Goal: Browse casually

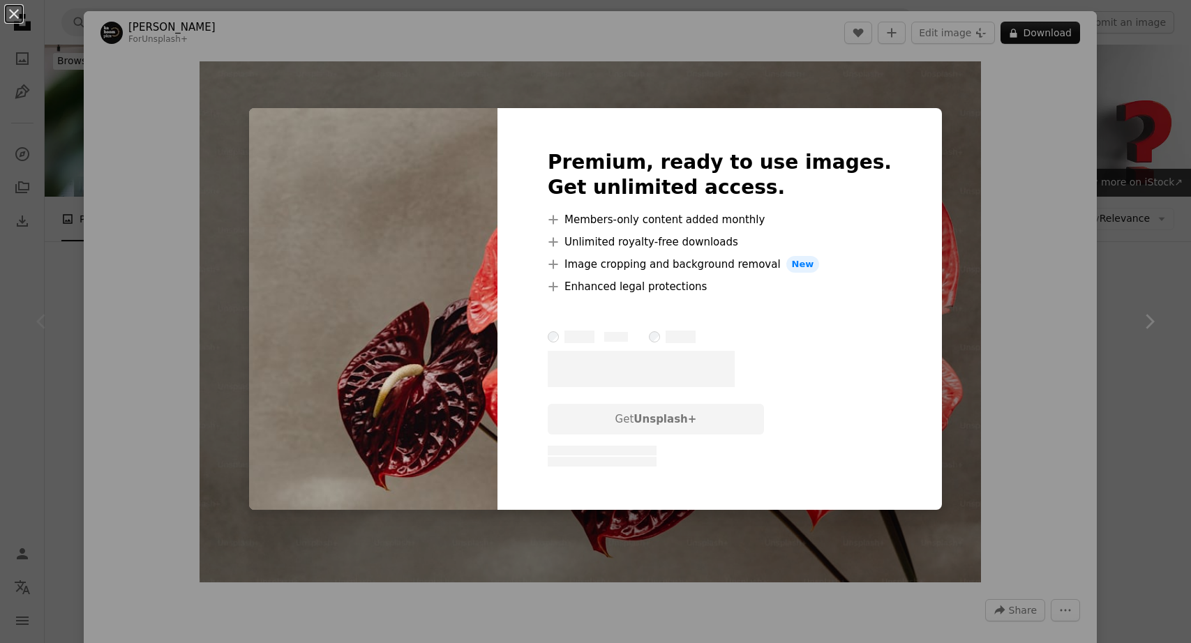
scroll to position [718, 0]
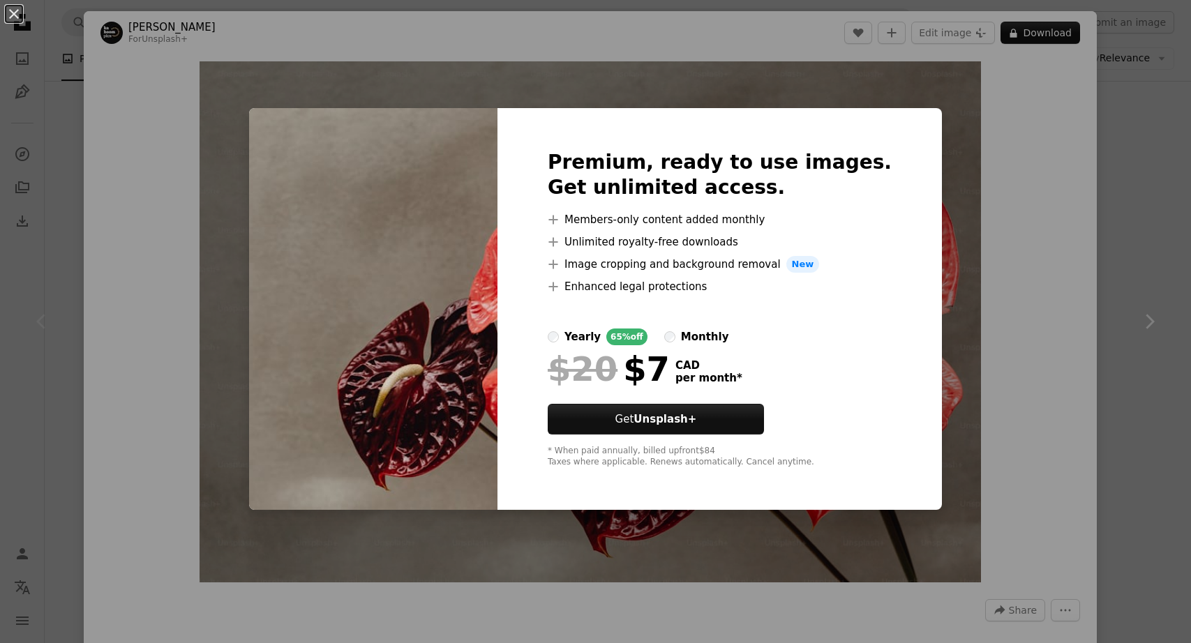
click at [970, 369] on div "An X shape Premium, ready to use images. Get unlimited access. A plus sign Memb…" at bounding box center [595, 321] width 1191 height 643
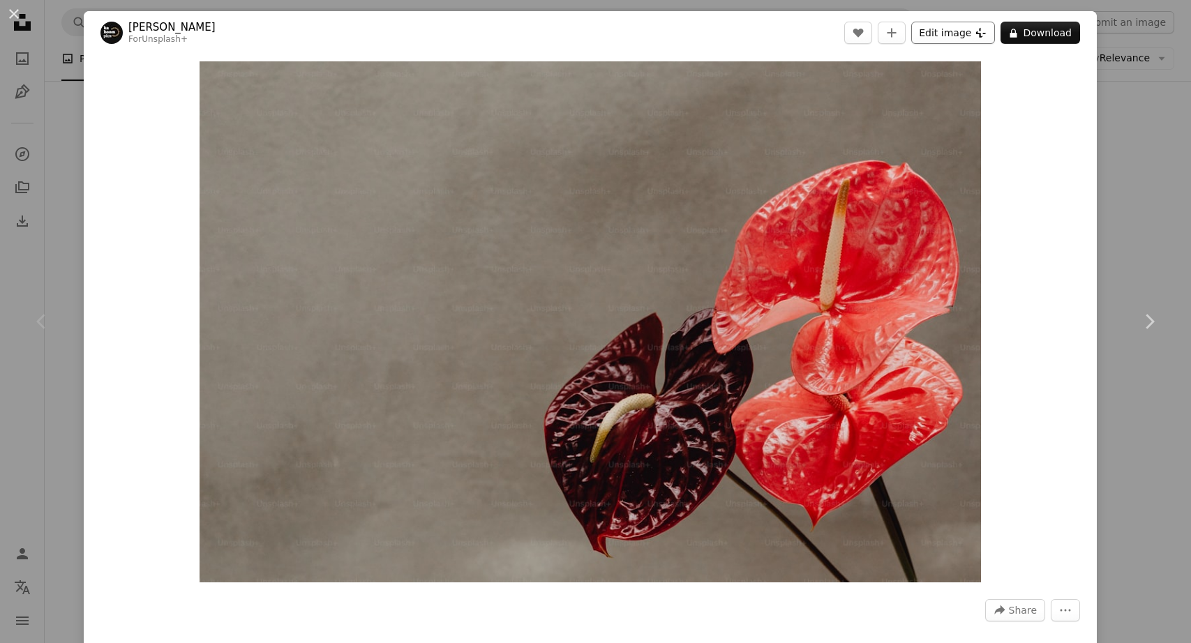
click at [964, 36] on button "Edit image Plus sign for Unsplash+" at bounding box center [953, 33] width 84 height 22
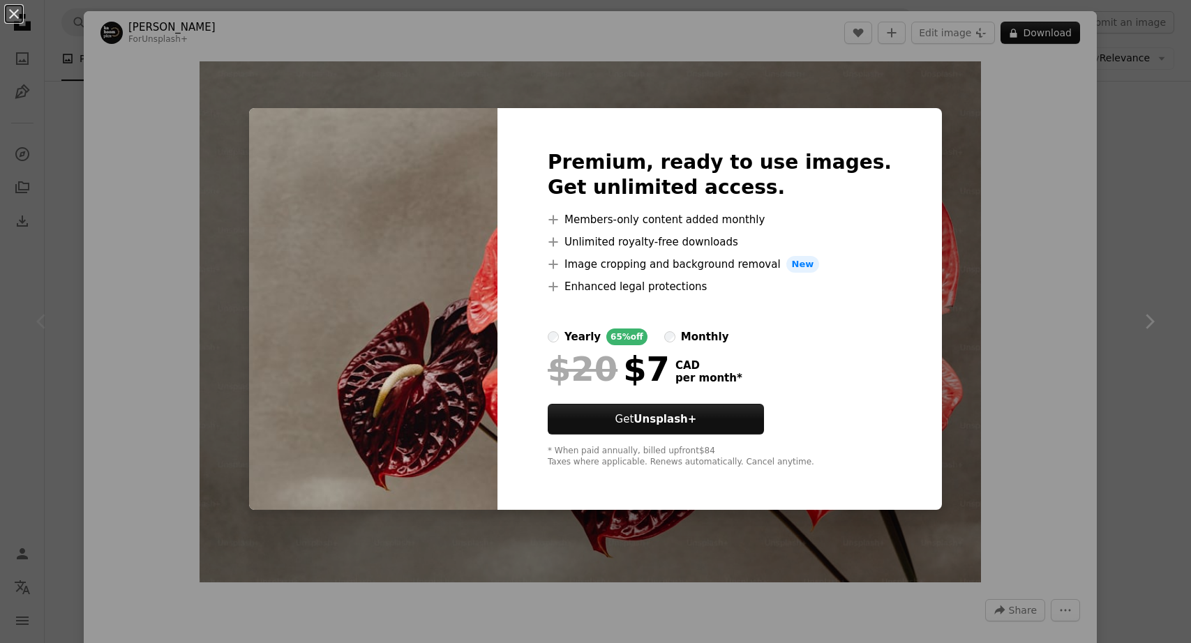
click at [945, 154] on div "An X shape Premium, ready to use images. Get unlimited access. A plus sign Memb…" at bounding box center [595, 321] width 1191 height 643
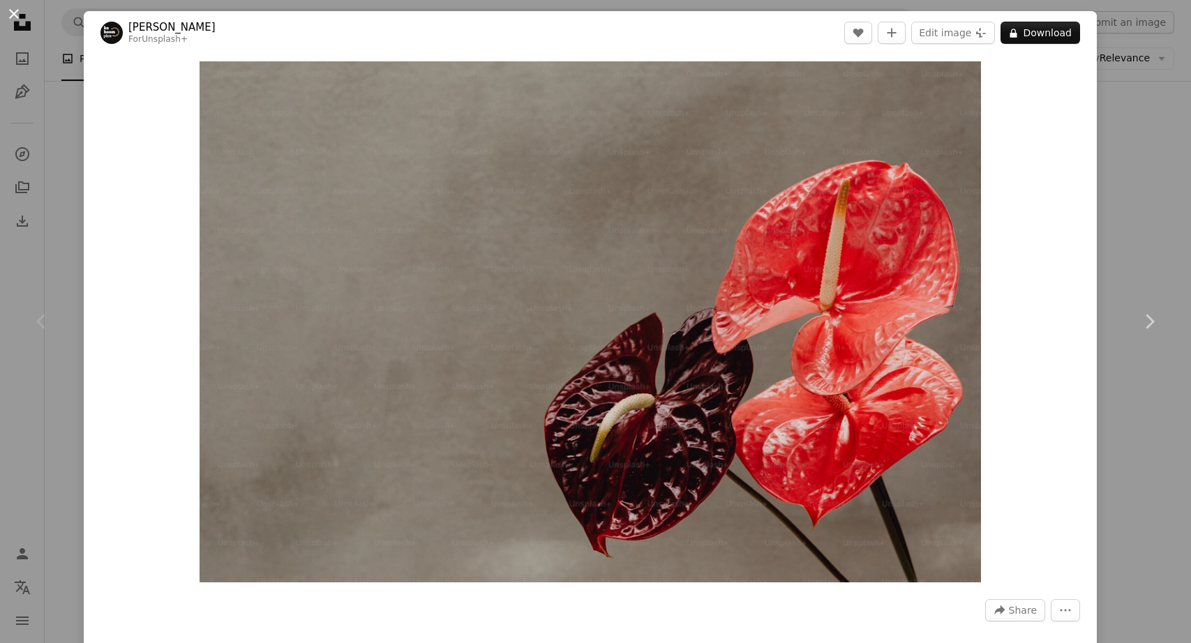
click at [10, 10] on button "An X shape" at bounding box center [14, 14] width 17 height 17
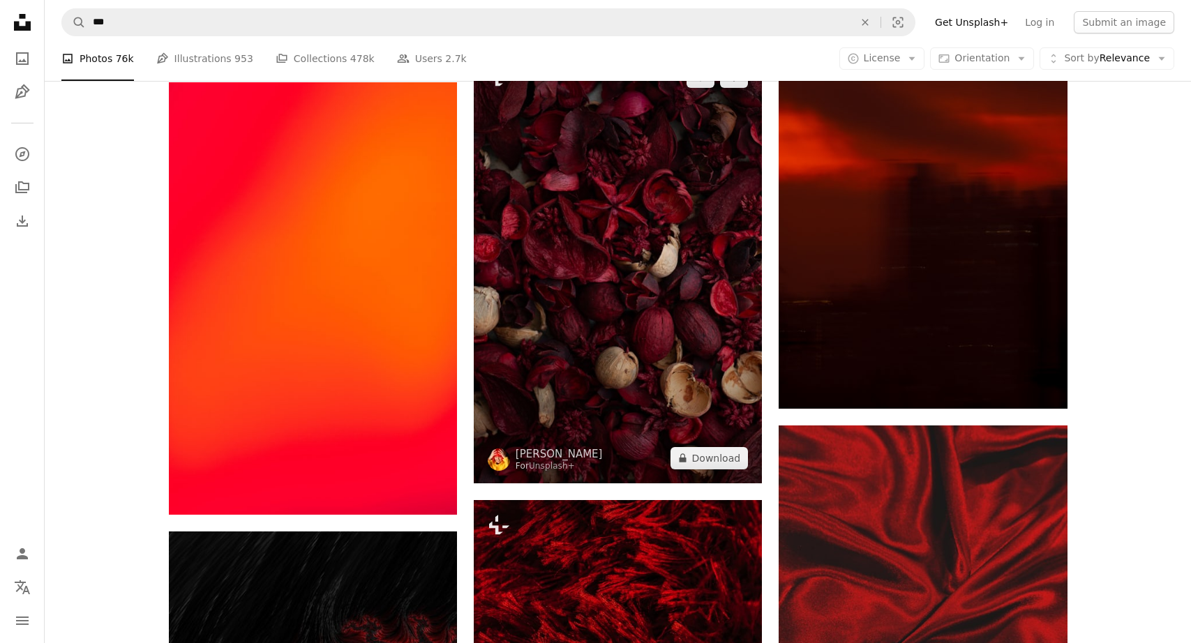
click at [606, 383] on img at bounding box center [618, 268] width 288 height 432
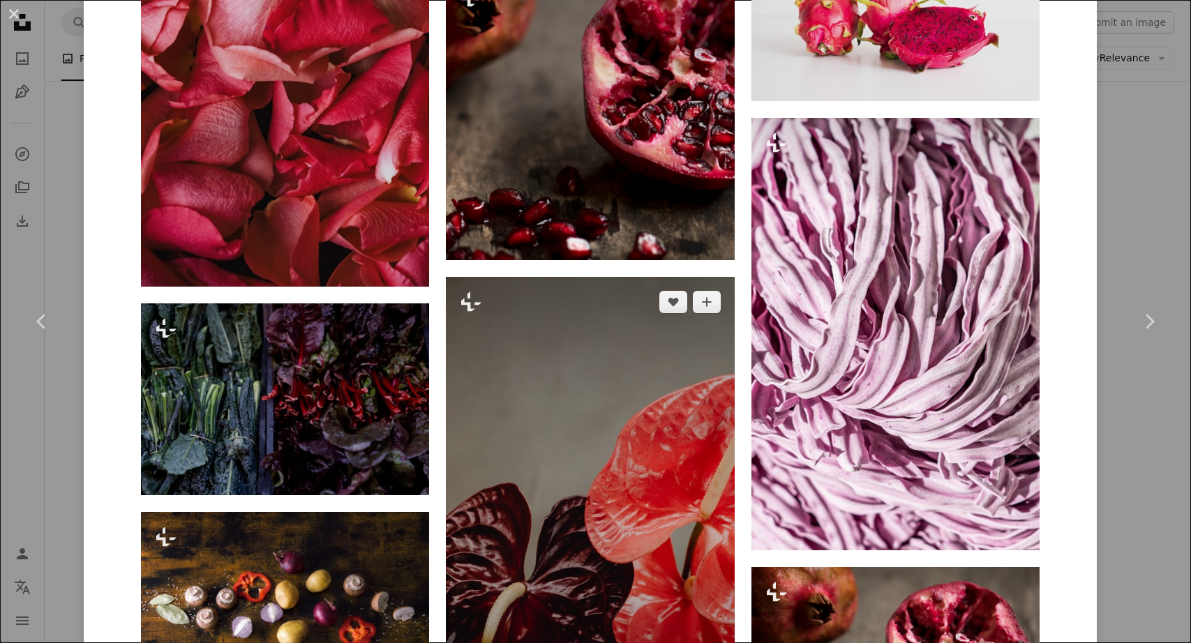
scroll to position [2463, 0]
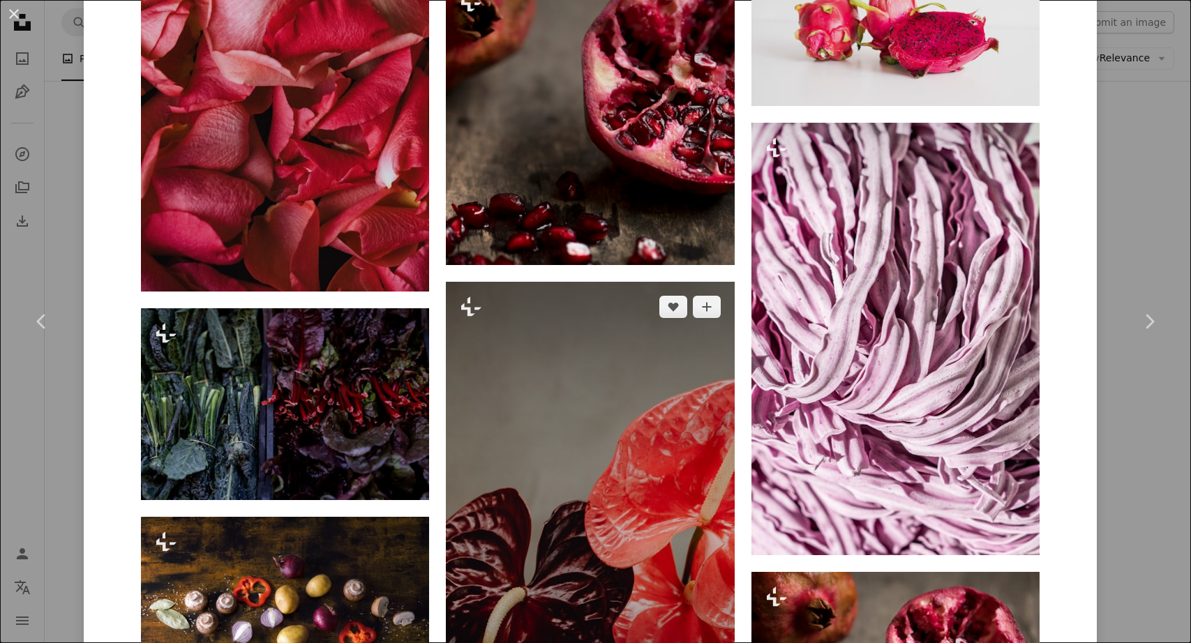
click at [647, 481] on img at bounding box center [590, 498] width 288 height 433
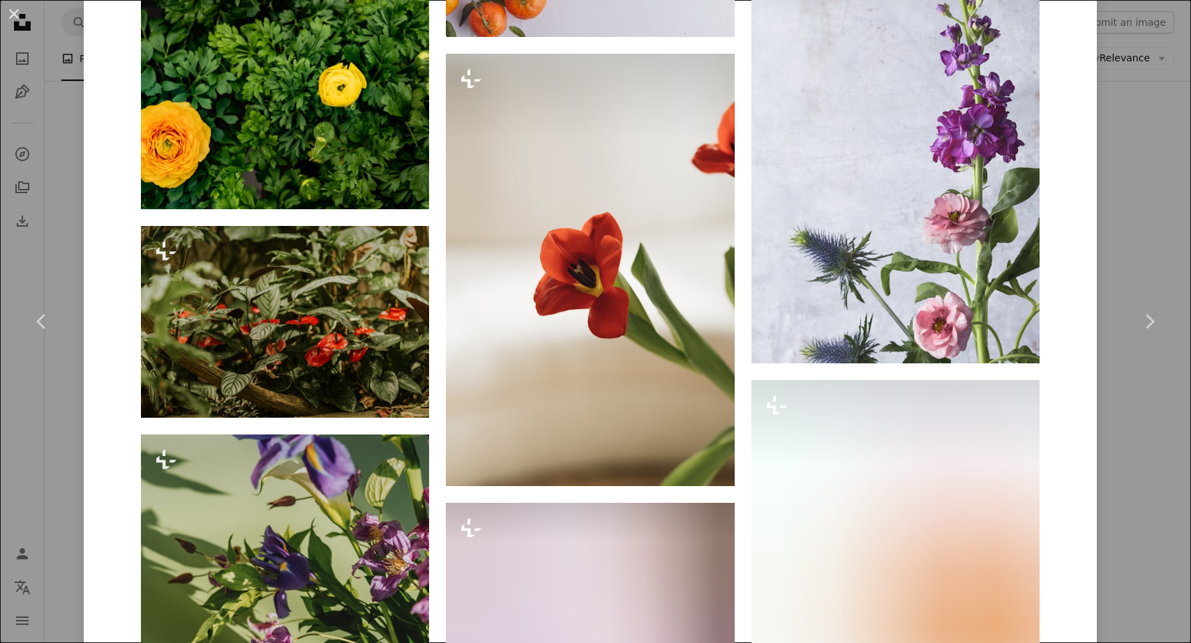
scroll to position [8326, 0]
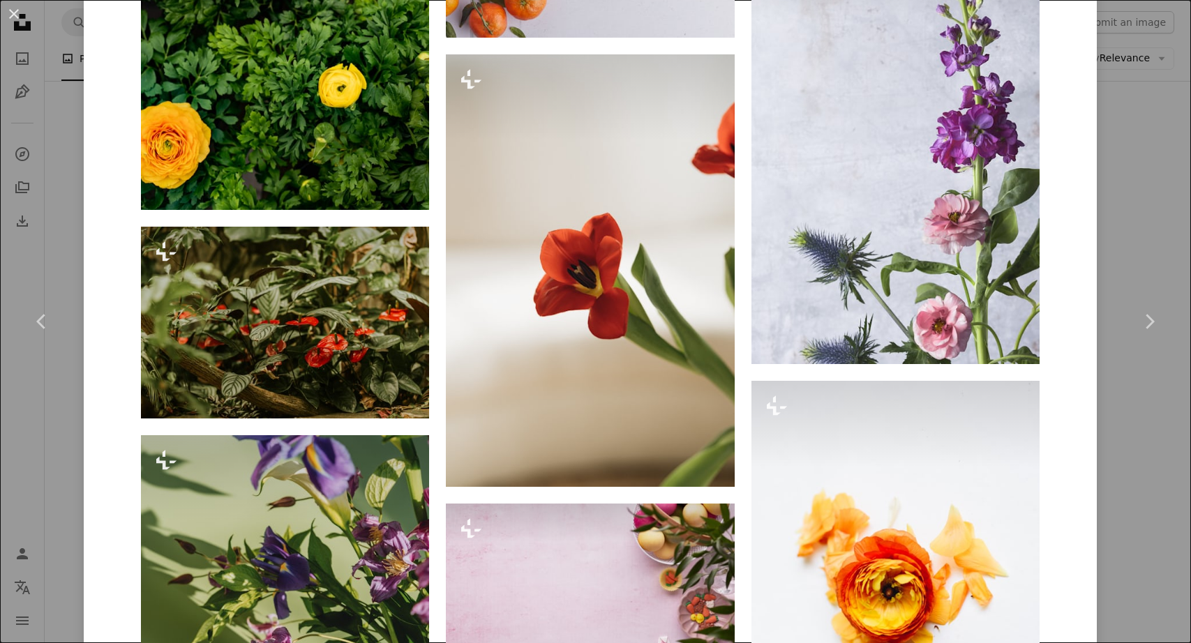
click at [1139, 160] on div "An X shape Chevron left Chevron right [PERSON_NAME] For Unsplash+ A heart A plu…" at bounding box center [595, 321] width 1191 height 643
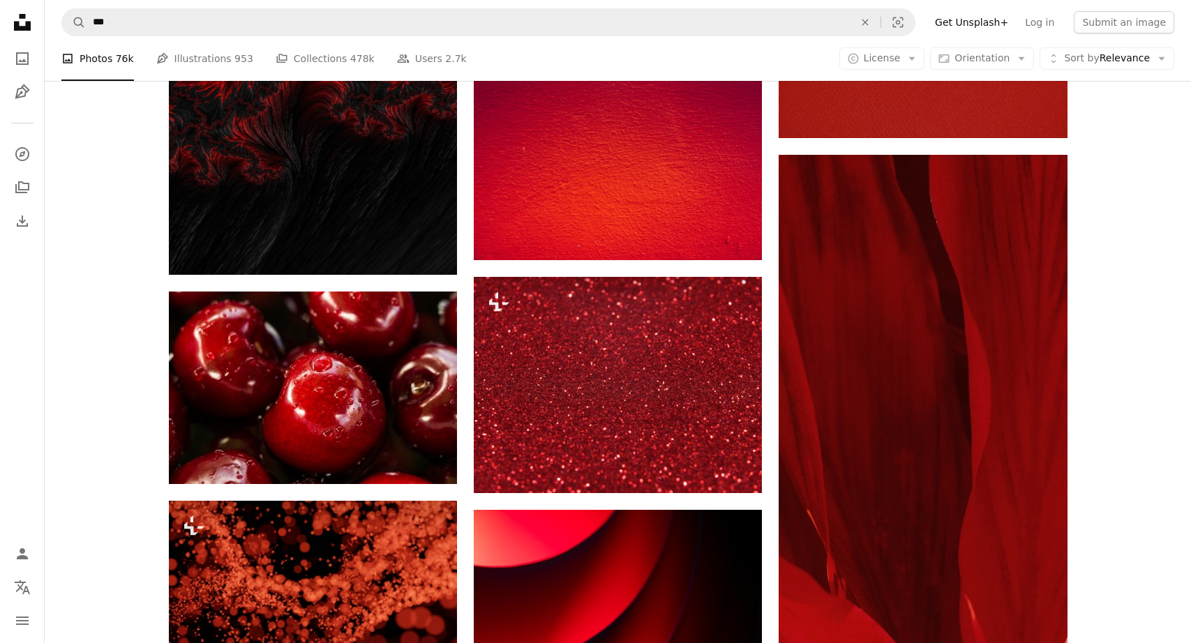
scroll to position [1602, 0]
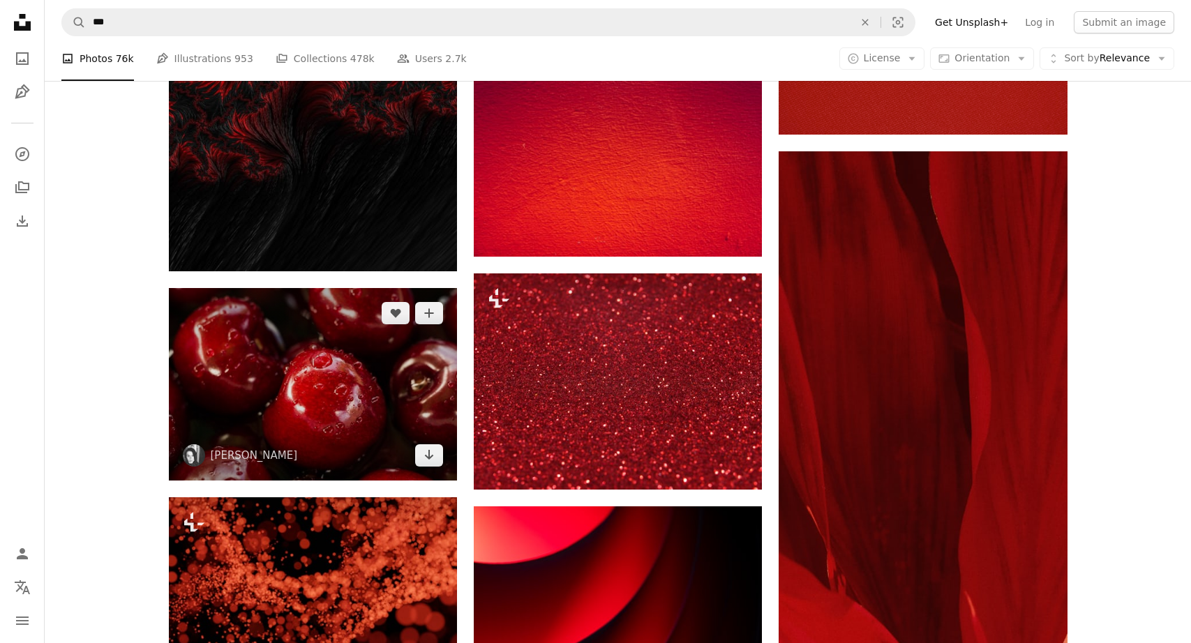
click at [344, 413] on img at bounding box center [313, 384] width 288 height 192
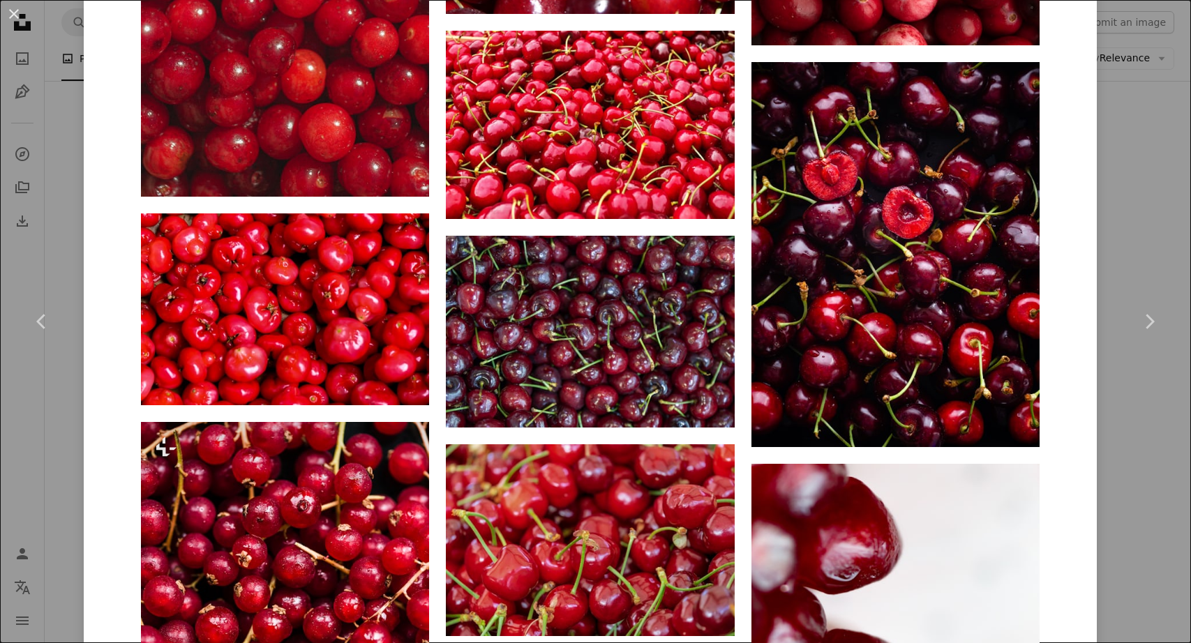
scroll to position [3169, 0]
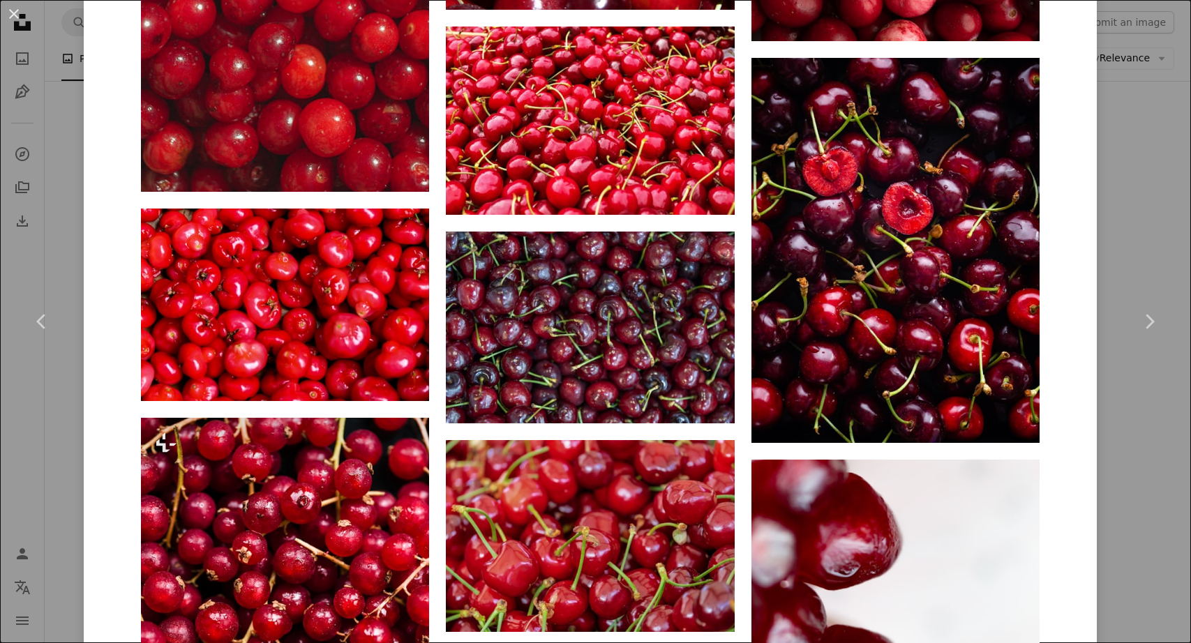
click at [1151, 211] on div "An X shape Chevron left Chevron right Roksolana Zasiadko cieloadentro A heart A…" at bounding box center [595, 321] width 1191 height 643
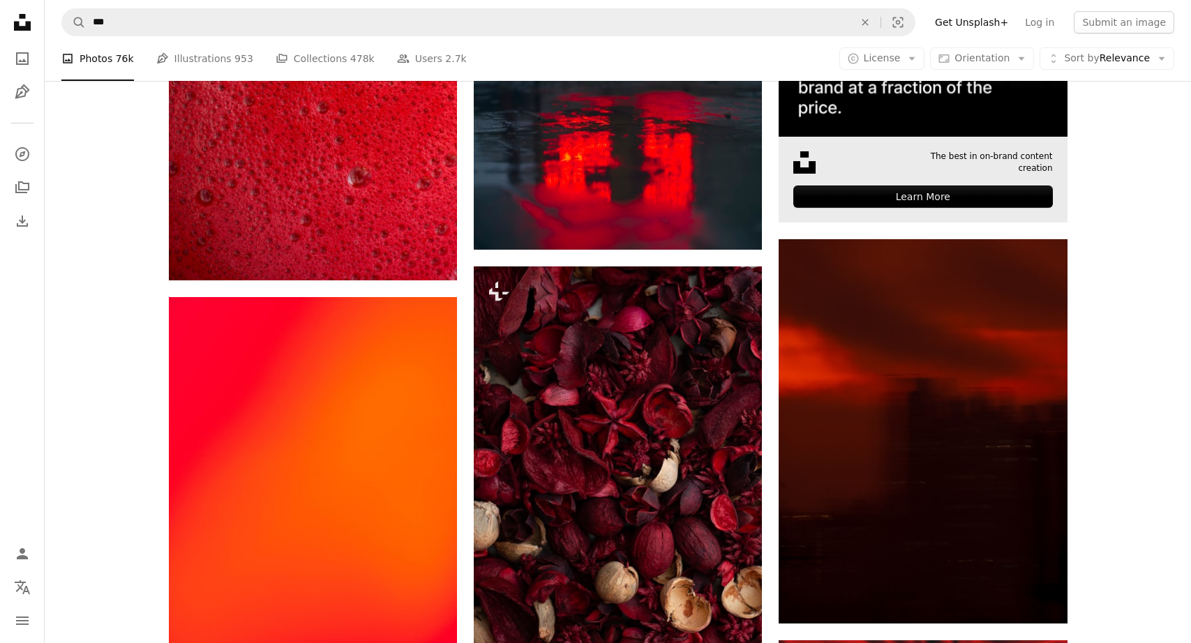
scroll to position [502, 0]
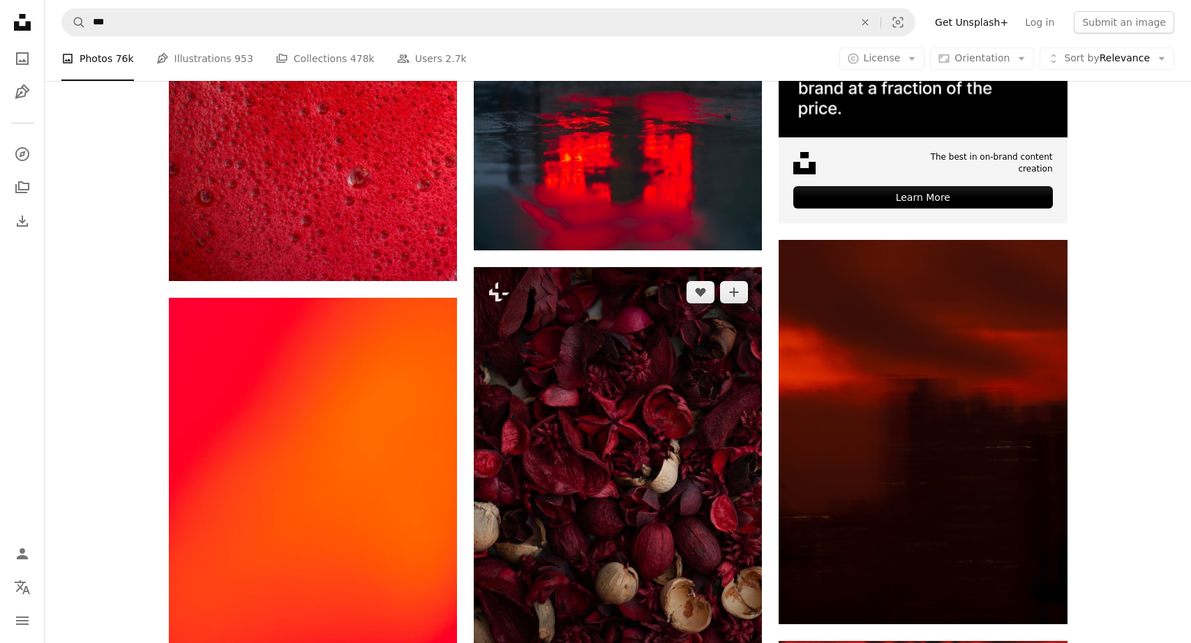
click at [690, 405] on img at bounding box center [618, 483] width 288 height 432
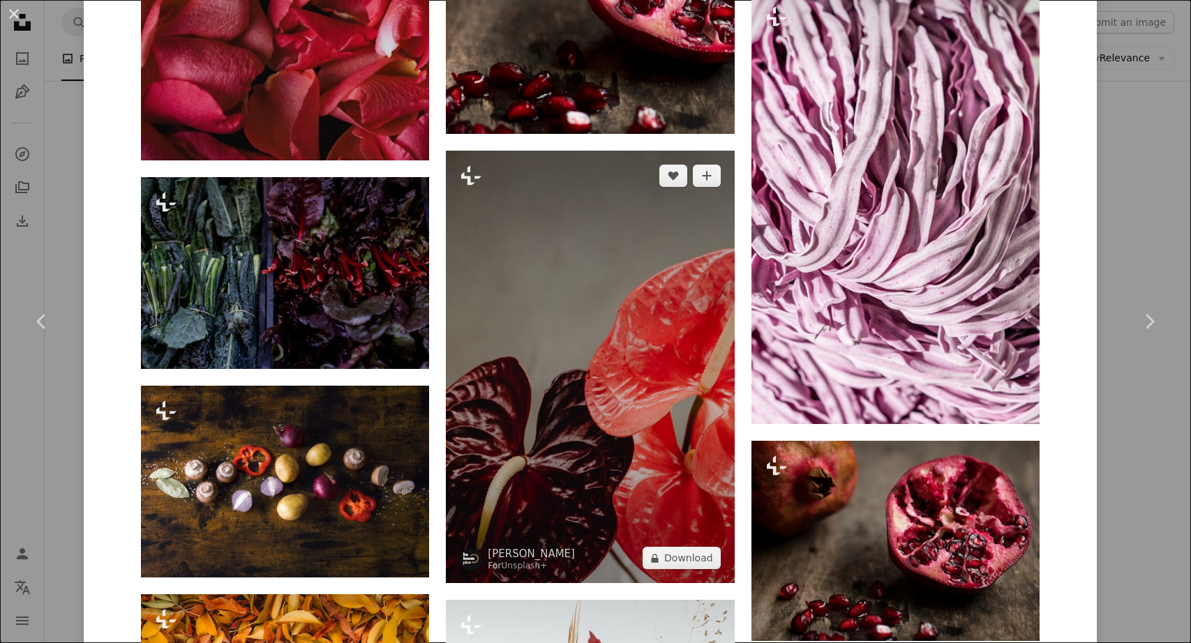
scroll to position [2807, 0]
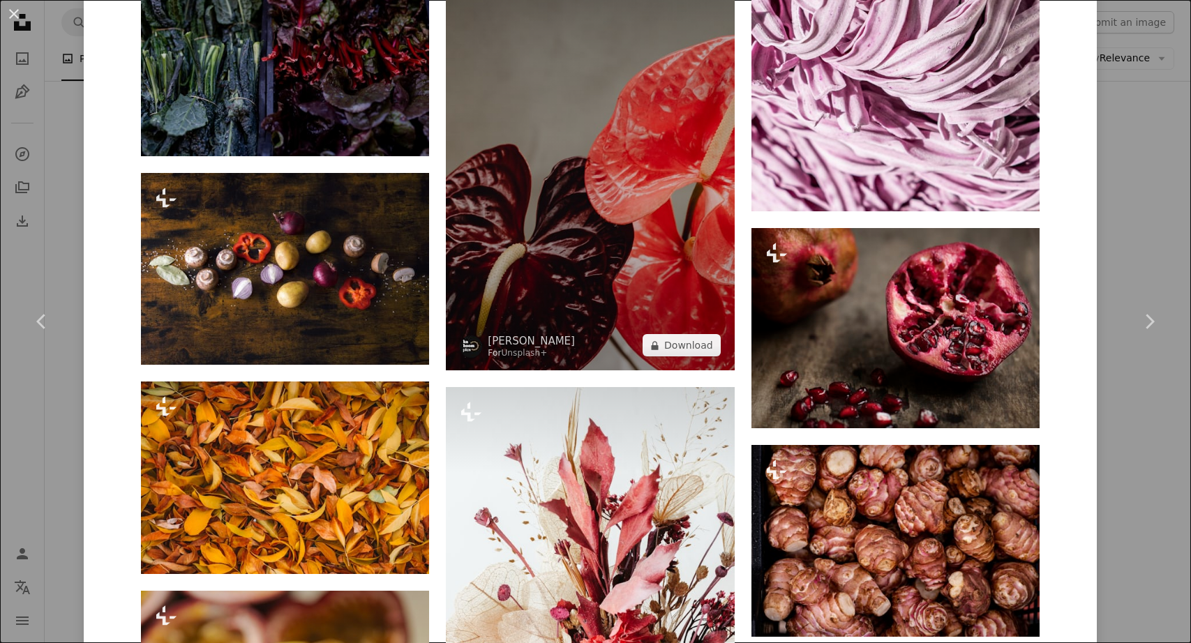
click at [595, 251] on img at bounding box center [590, 154] width 288 height 433
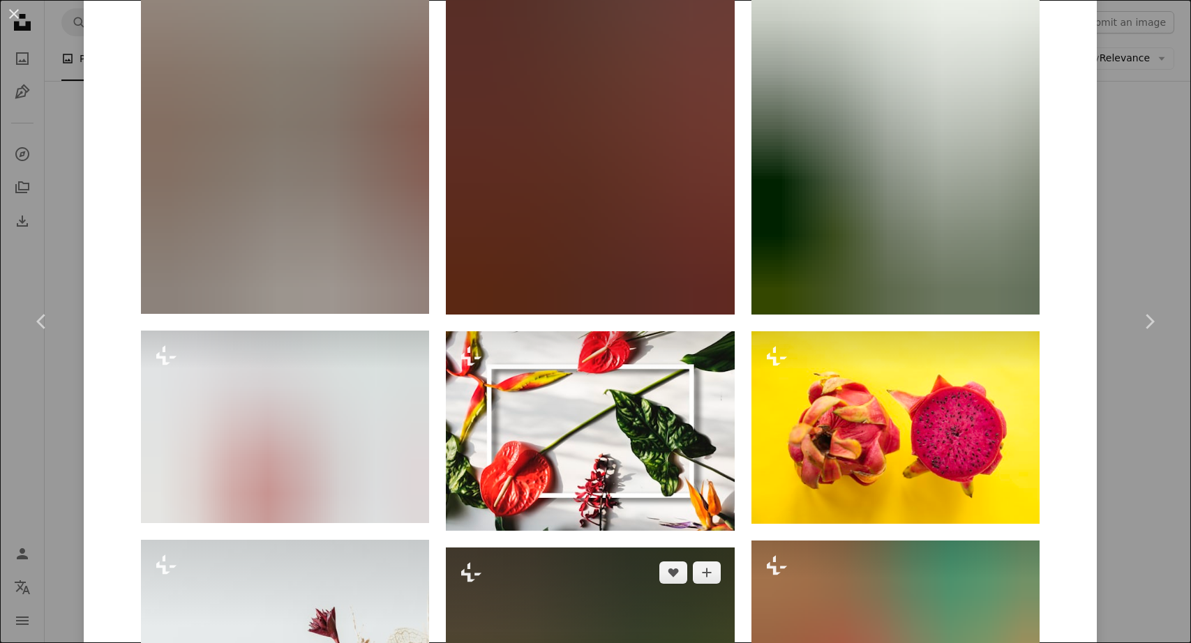
scroll to position [1600, 0]
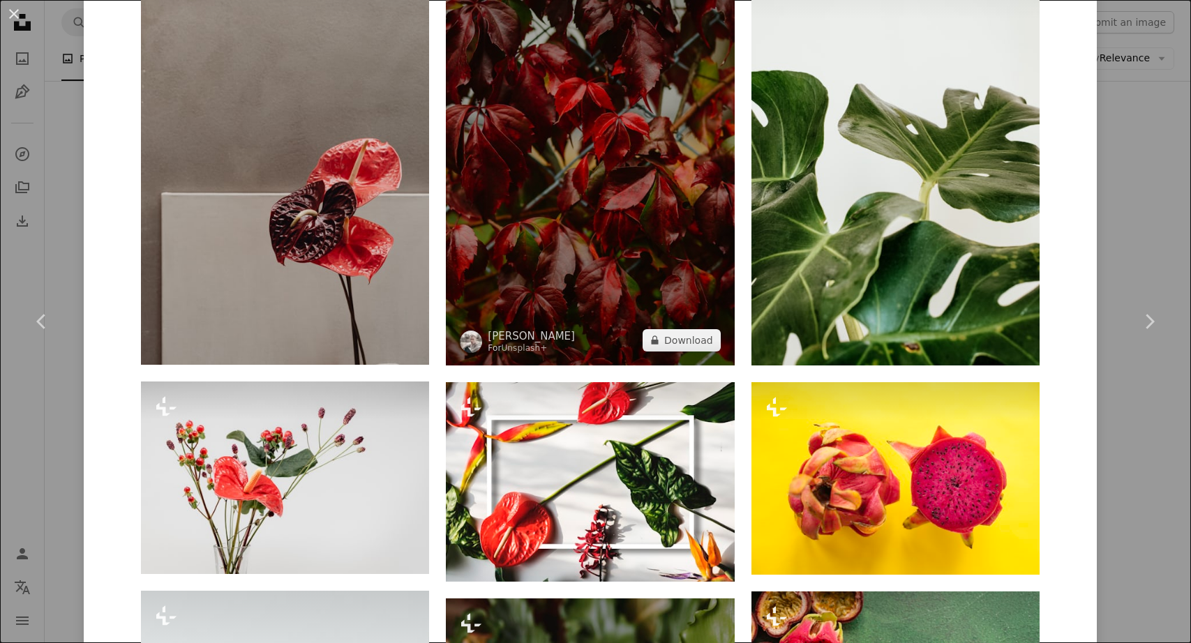
click at [604, 222] on img at bounding box center [590, 149] width 288 height 433
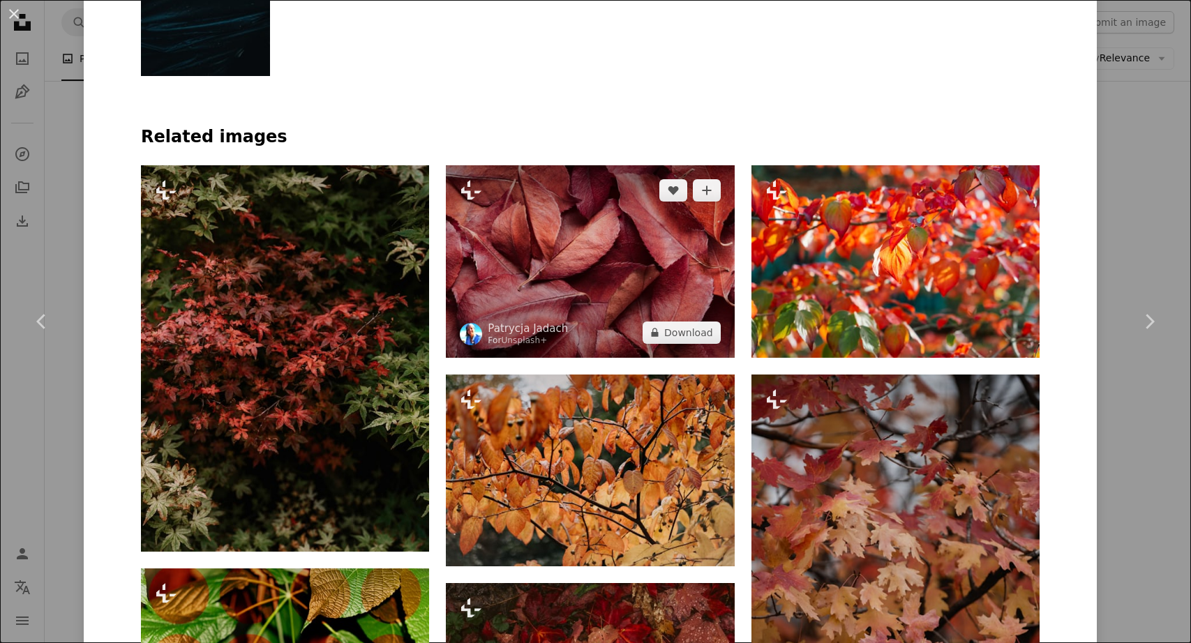
scroll to position [925, 0]
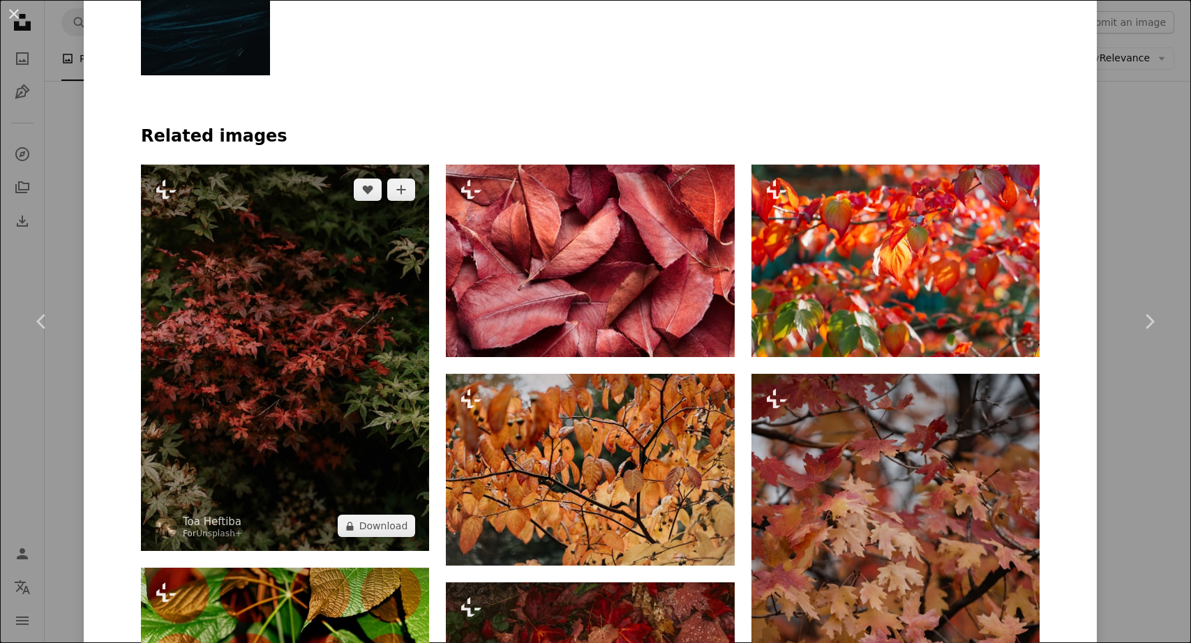
click at [285, 393] on img at bounding box center [285, 358] width 288 height 386
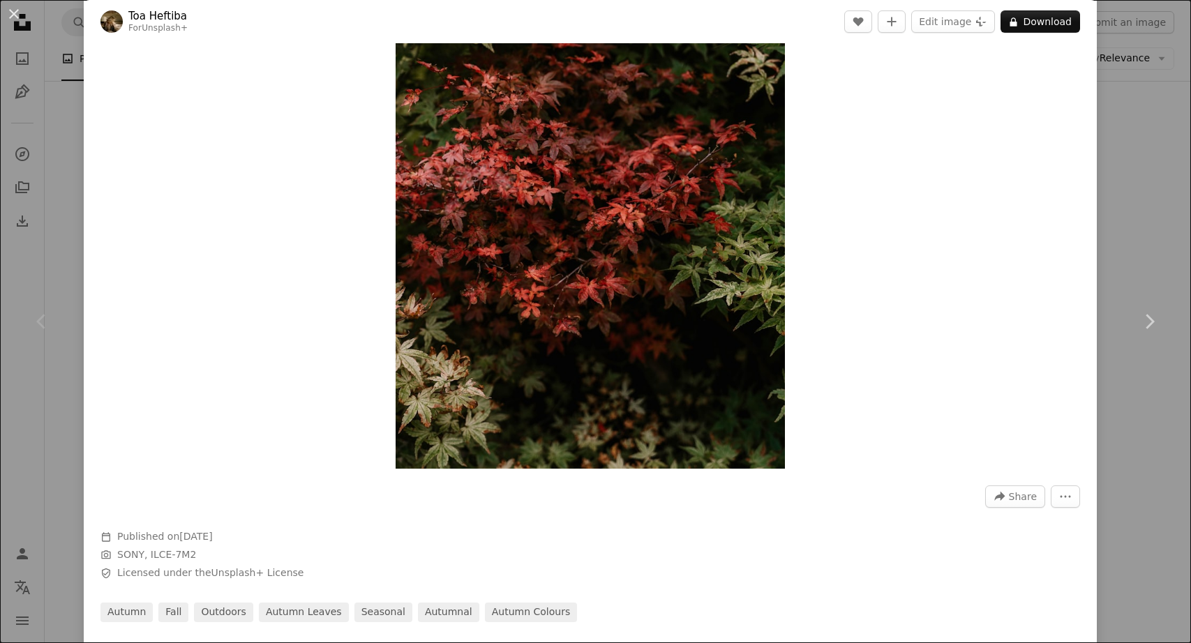
scroll to position [209, 0]
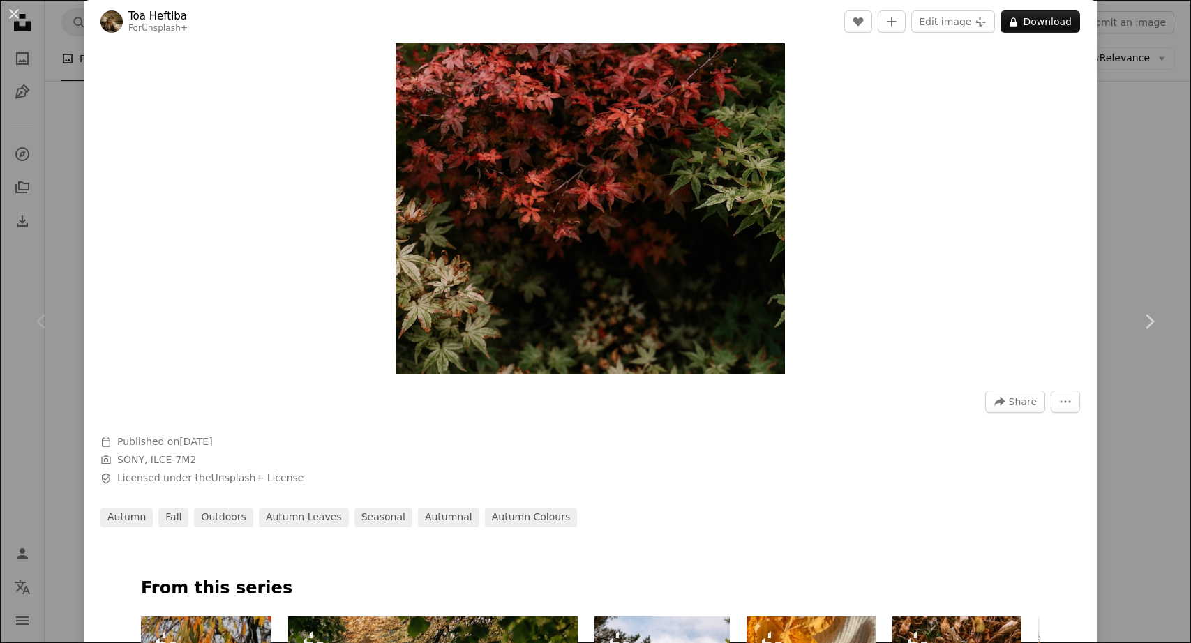
click at [114, 17] on img at bounding box center [111, 21] width 22 height 22
